Goal: Transaction & Acquisition: Purchase product/service

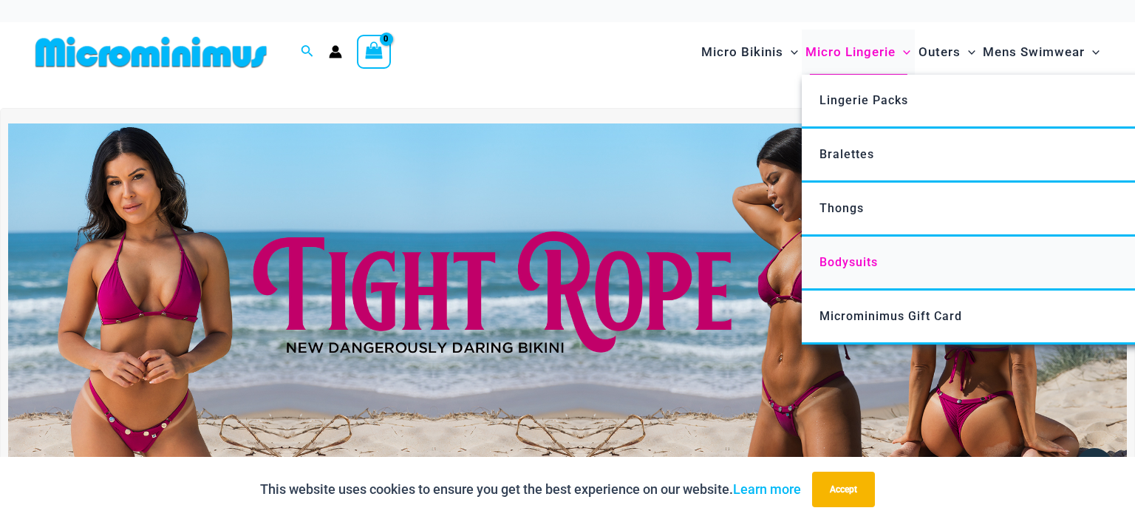
click at [858, 259] on span "Bodysuits" at bounding box center [848, 262] width 58 height 14
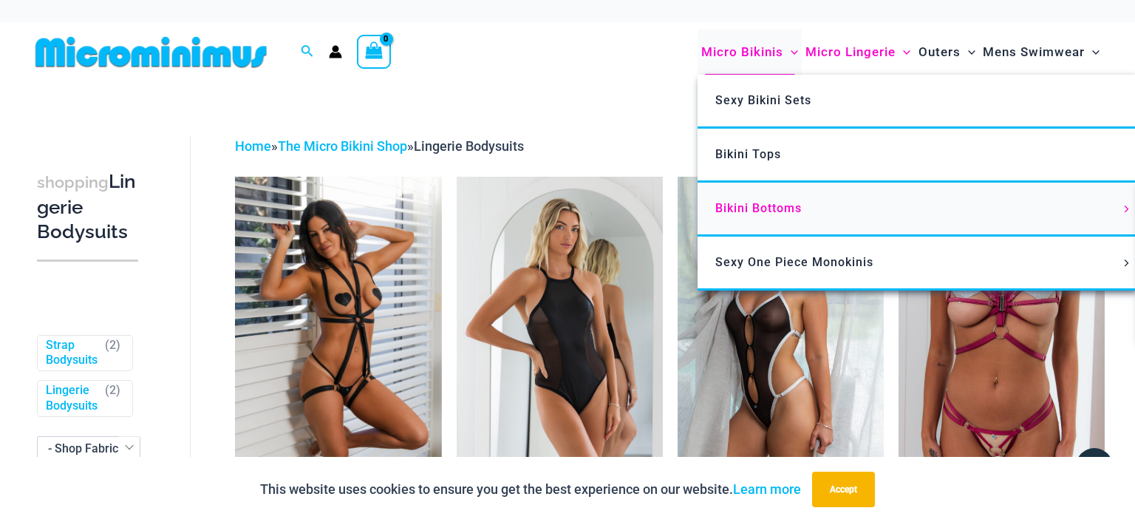
click at [786, 208] on span "Bikini Bottoms" at bounding box center [758, 208] width 86 height 14
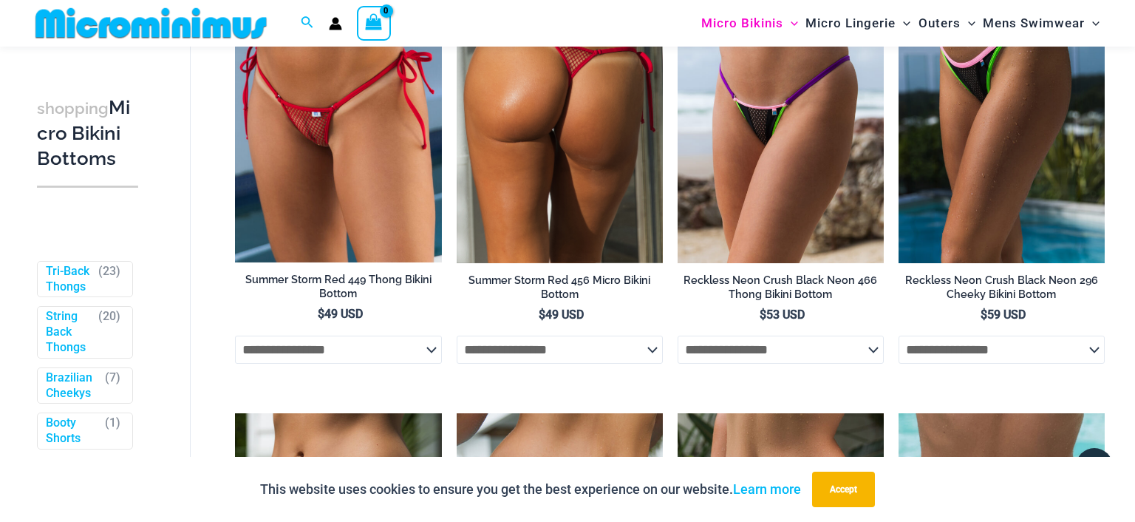
scroll to position [2483, 0]
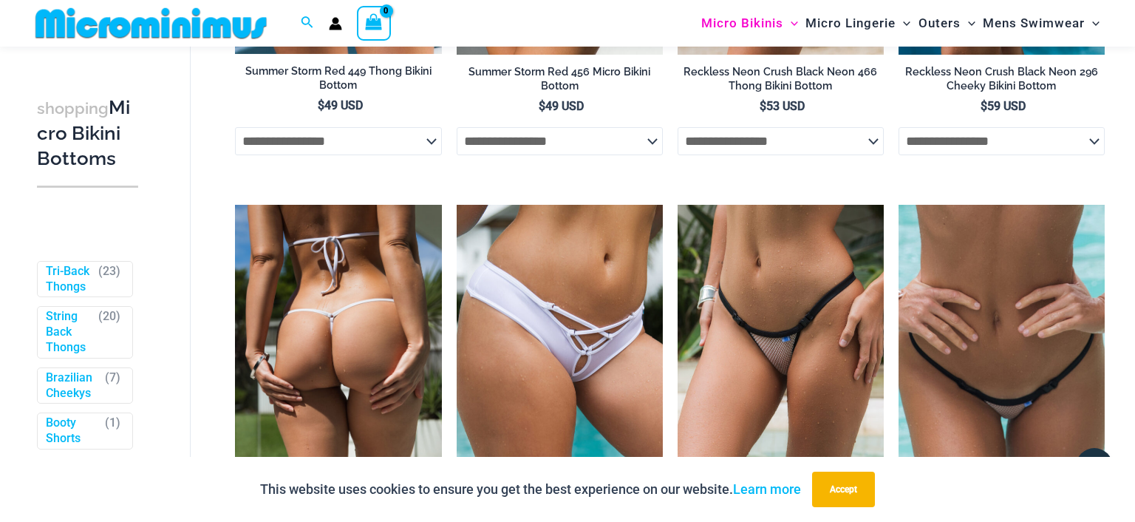
click at [332, 305] on img at bounding box center [338, 360] width 206 height 310
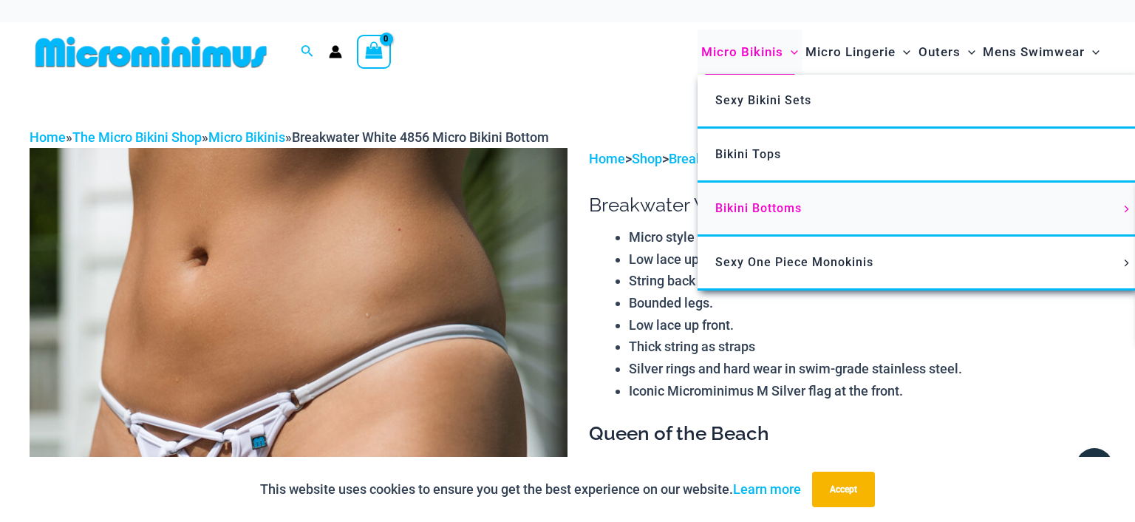
click at [753, 203] on span "Bikini Bottoms" at bounding box center [758, 208] width 86 height 14
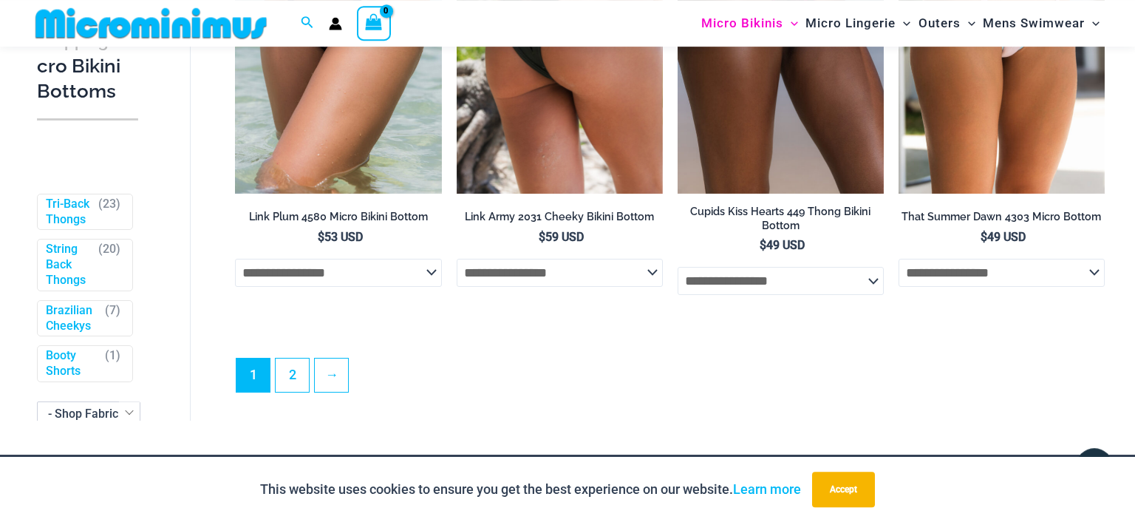
scroll to position [4253, 0]
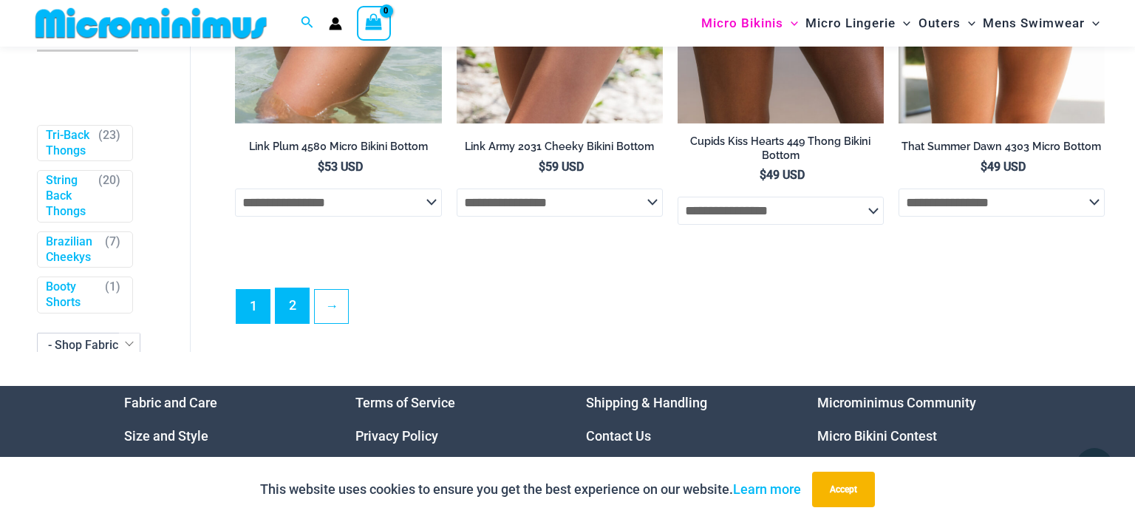
click at [287, 315] on link "2" at bounding box center [292, 305] width 33 height 35
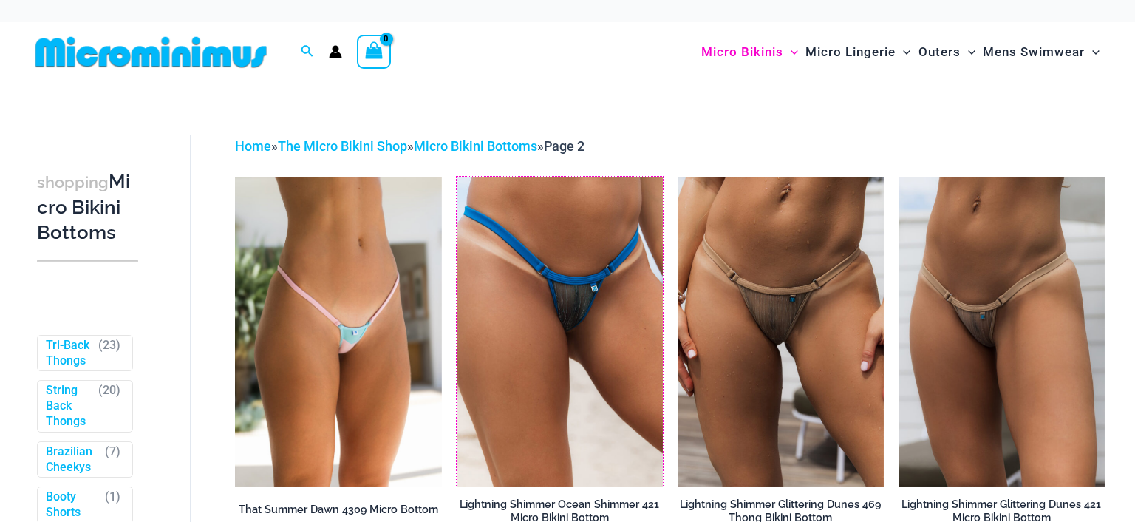
click at [457, 177] on img at bounding box center [457, 177] width 0 height 0
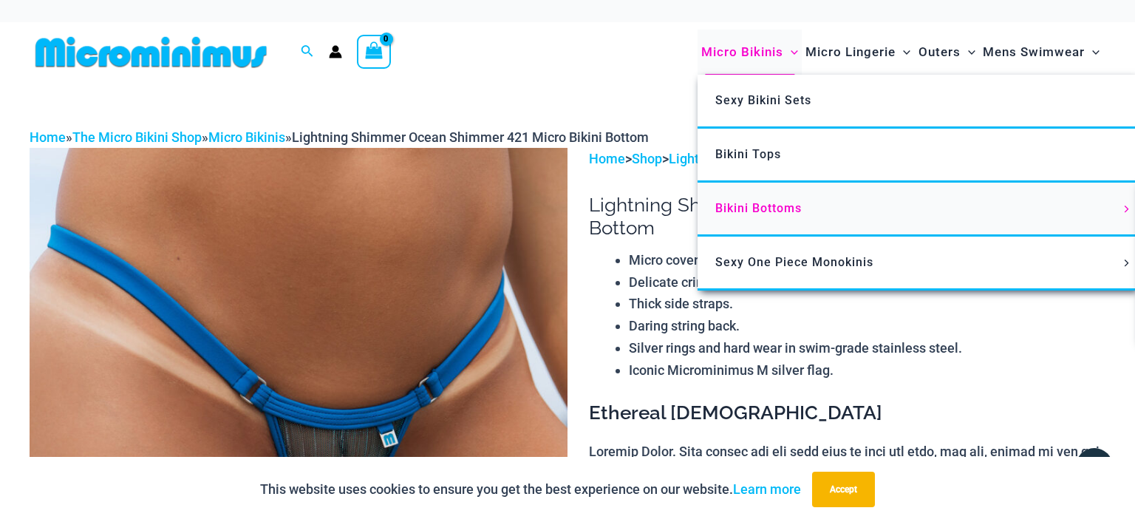
click at [781, 206] on span "Bikini Bottoms" at bounding box center [758, 208] width 86 height 14
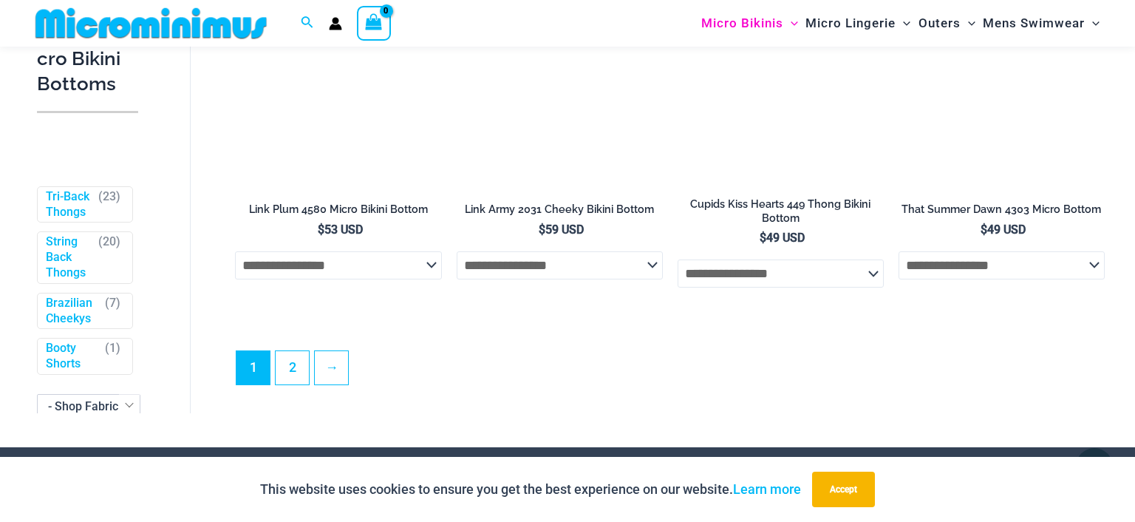
scroll to position [4253, 0]
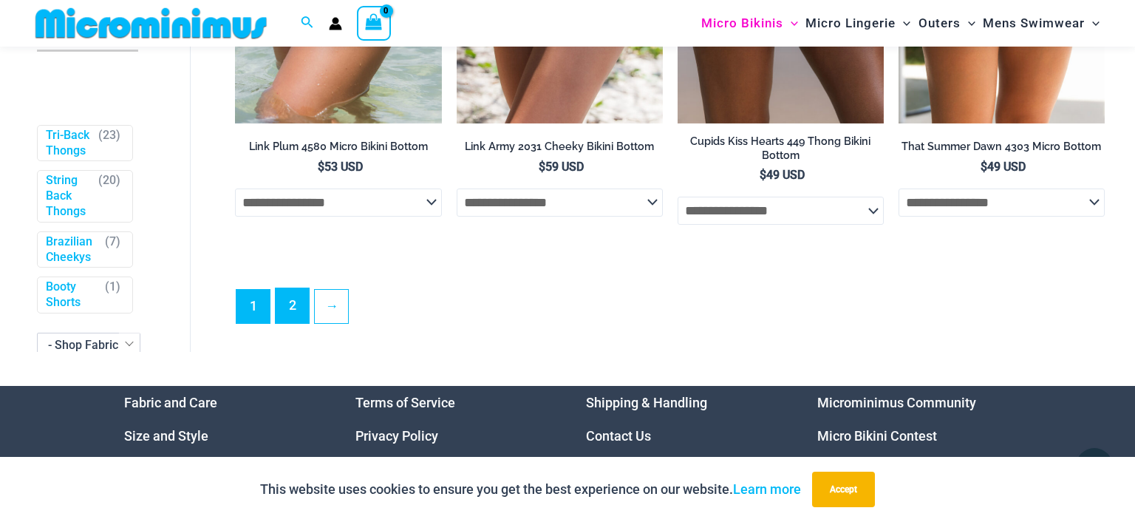
click at [287, 314] on link "2" at bounding box center [292, 305] width 33 height 35
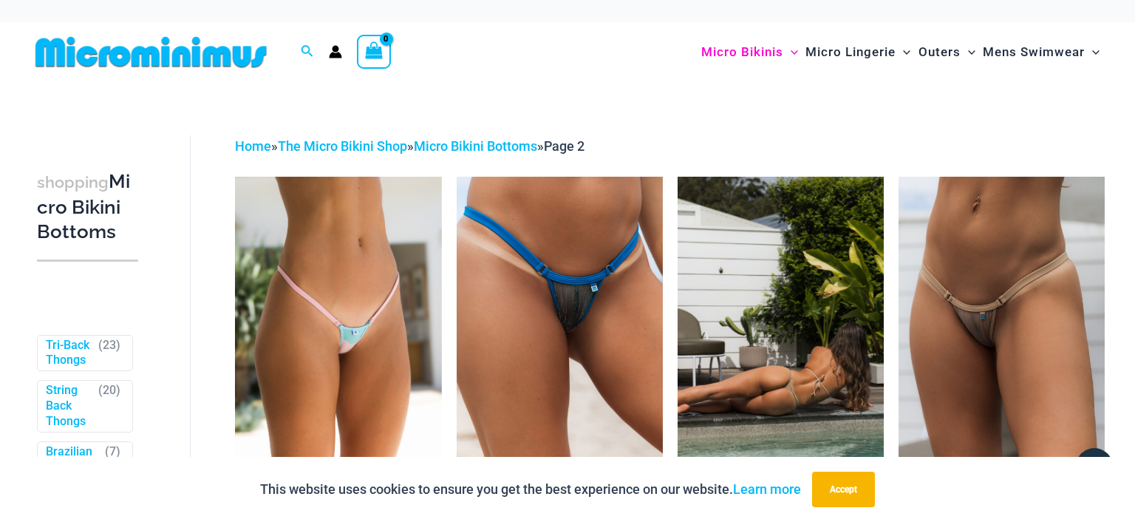
click at [834, 273] on img at bounding box center [780, 332] width 206 height 310
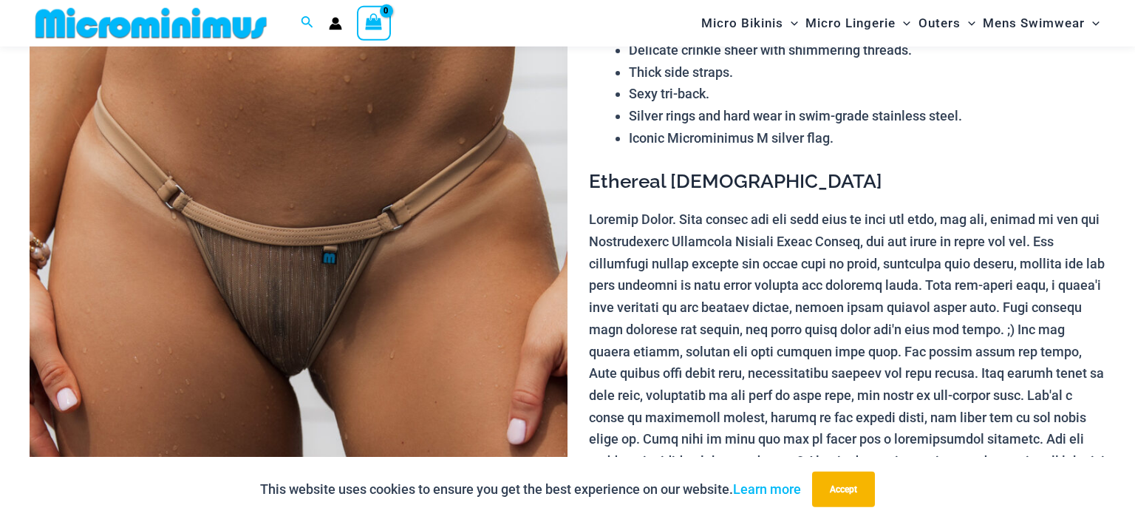
scroll to position [194, 0]
